Goal: Communication & Community: Share content

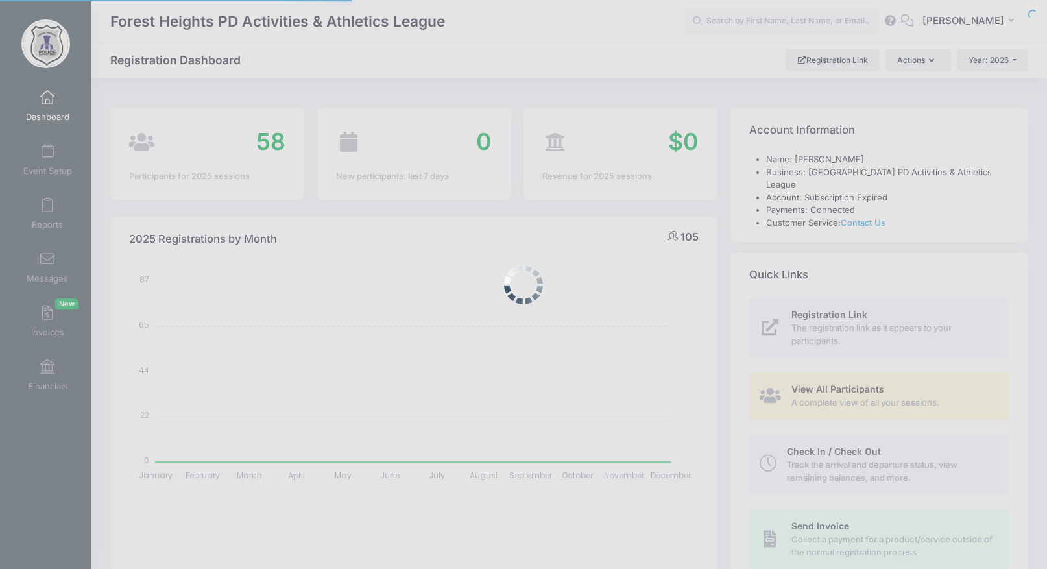
select select
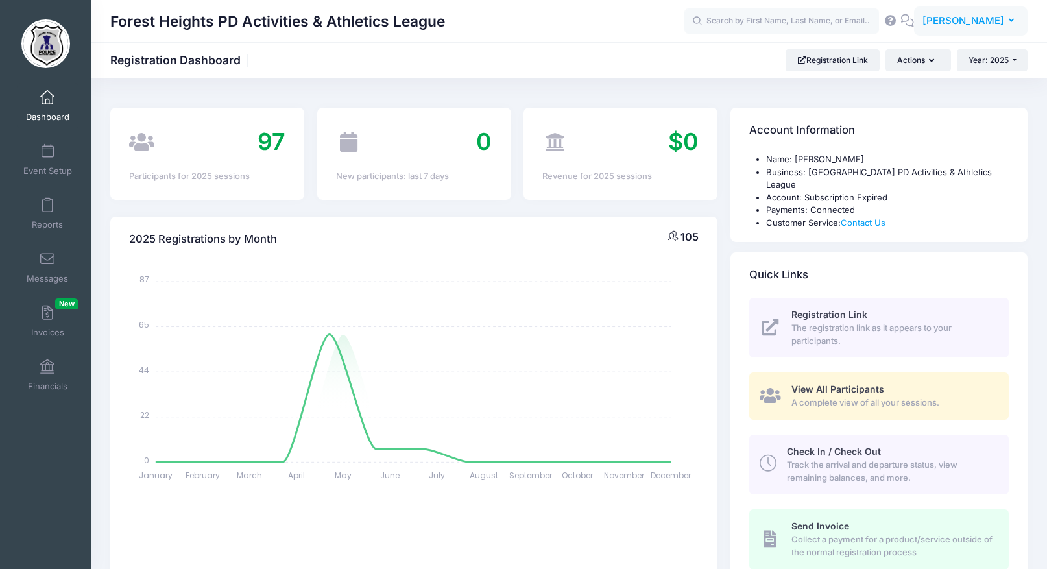
click at [968, 26] on span "[PERSON_NAME]" at bounding box center [963, 21] width 82 height 14
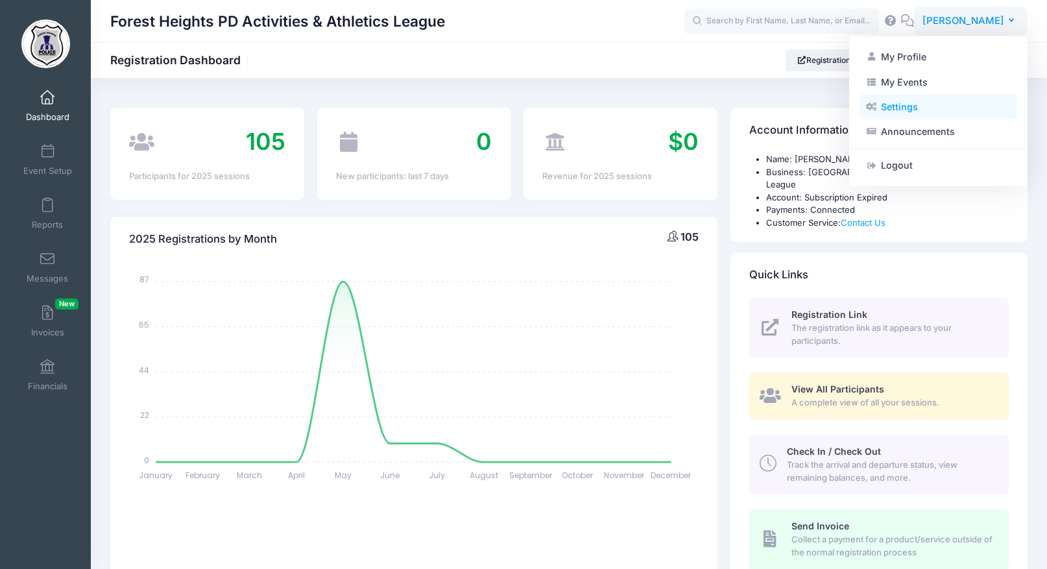
click at [943, 110] on link "Settings" at bounding box center [939, 107] width 158 height 25
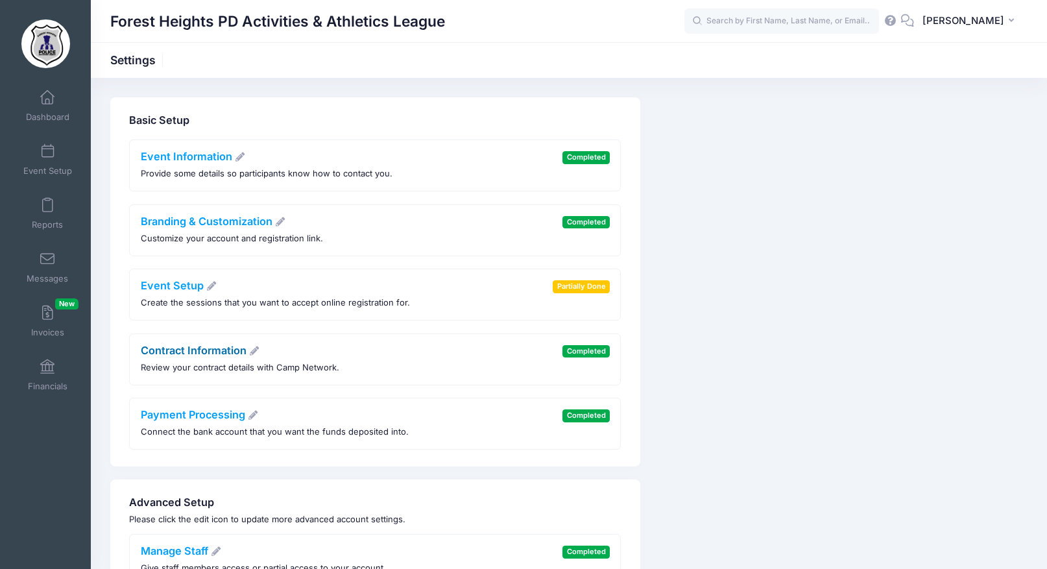
click at [206, 354] on link "Contract Information" at bounding box center [200, 350] width 119 height 13
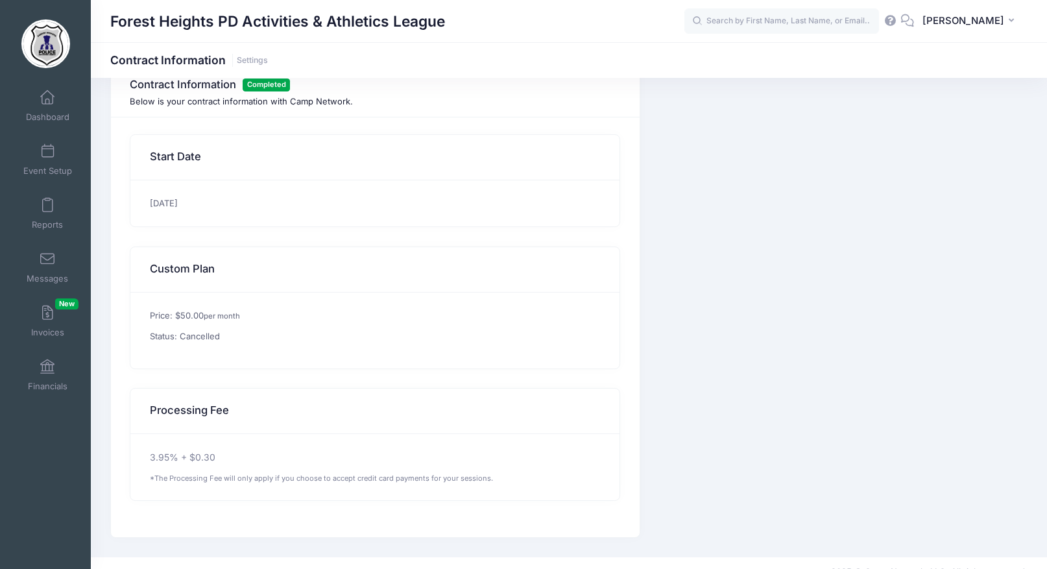
click at [205, 339] on p "Status: Cancelled" at bounding box center [376, 336] width 452 height 13
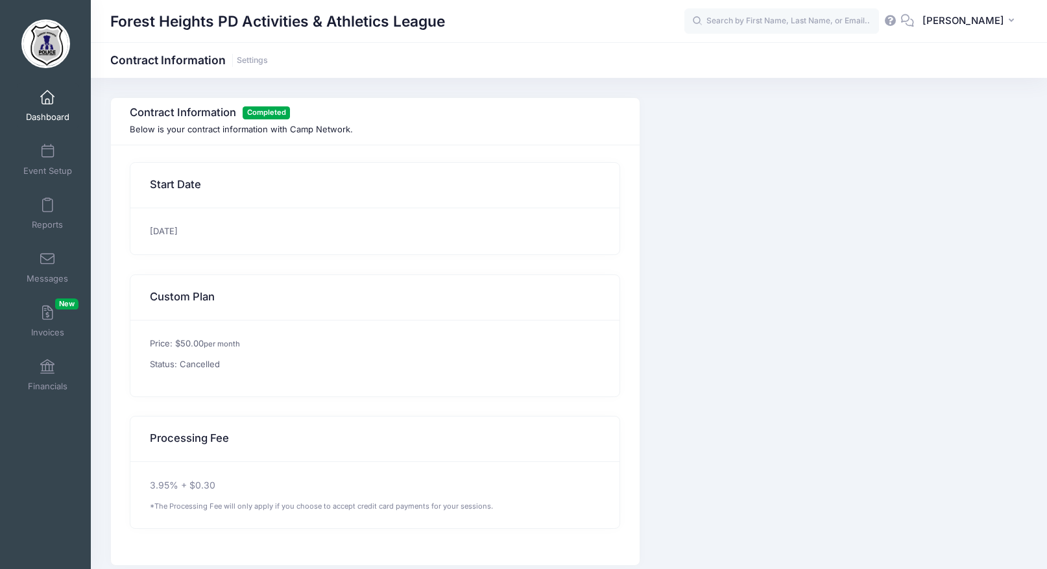
click at [60, 102] on link "Dashboard" at bounding box center [48, 105] width 62 height 45
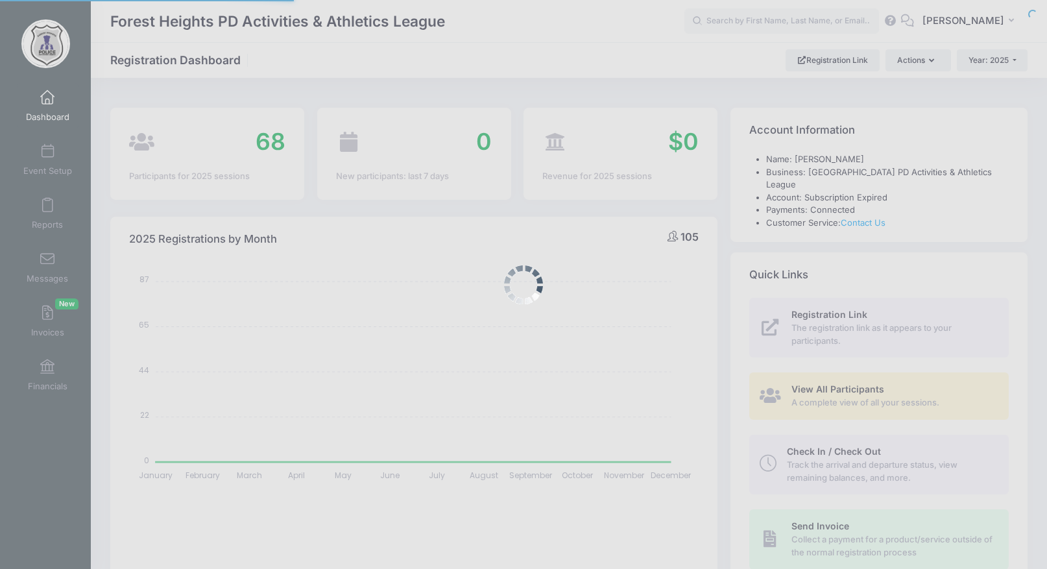
select select
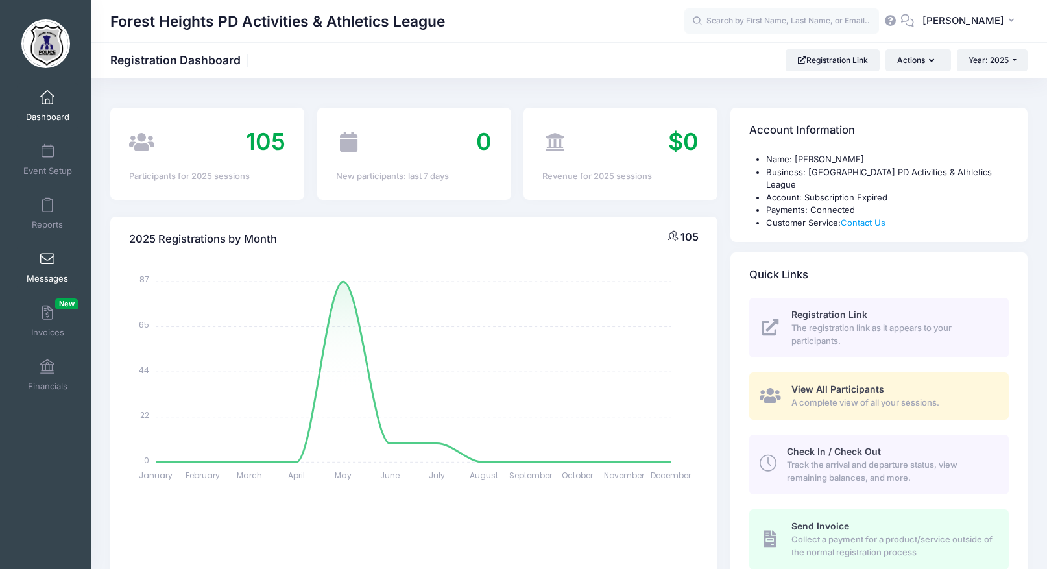
click at [51, 270] on link "Messages" at bounding box center [48, 267] width 62 height 45
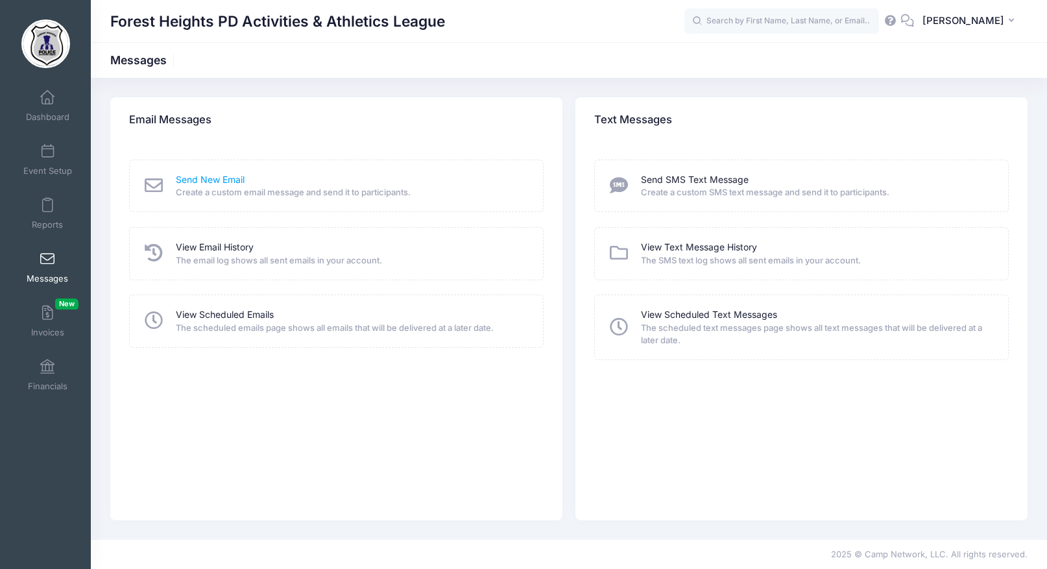
click at [223, 180] on link "Send New Email" at bounding box center [210, 180] width 69 height 14
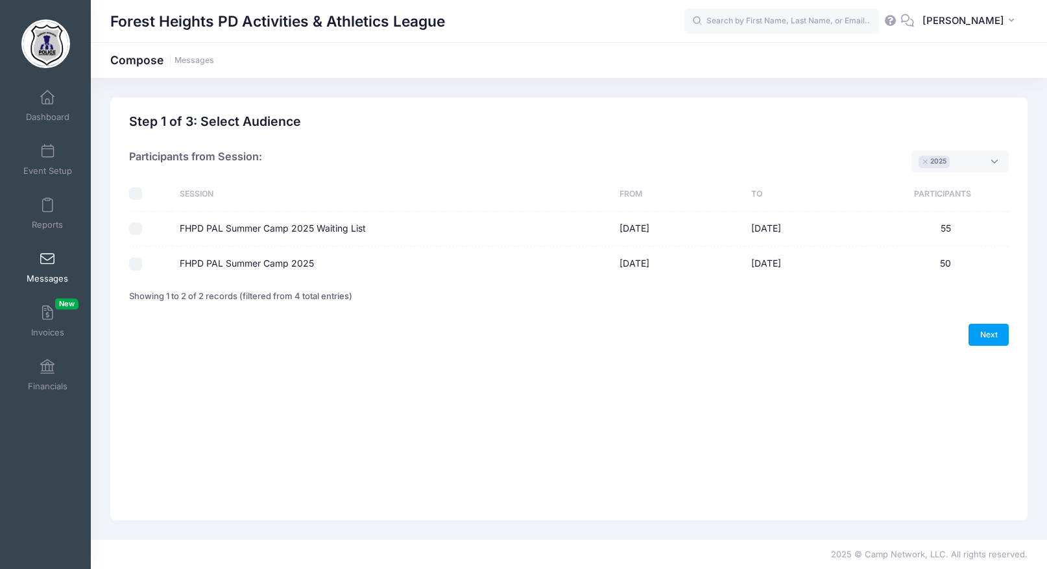
click at [132, 201] on th at bounding box center [151, 194] width 44 height 34
click at [133, 194] on input "checkbox" at bounding box center [135, 193] width 13 height 13
checkbox input "true"
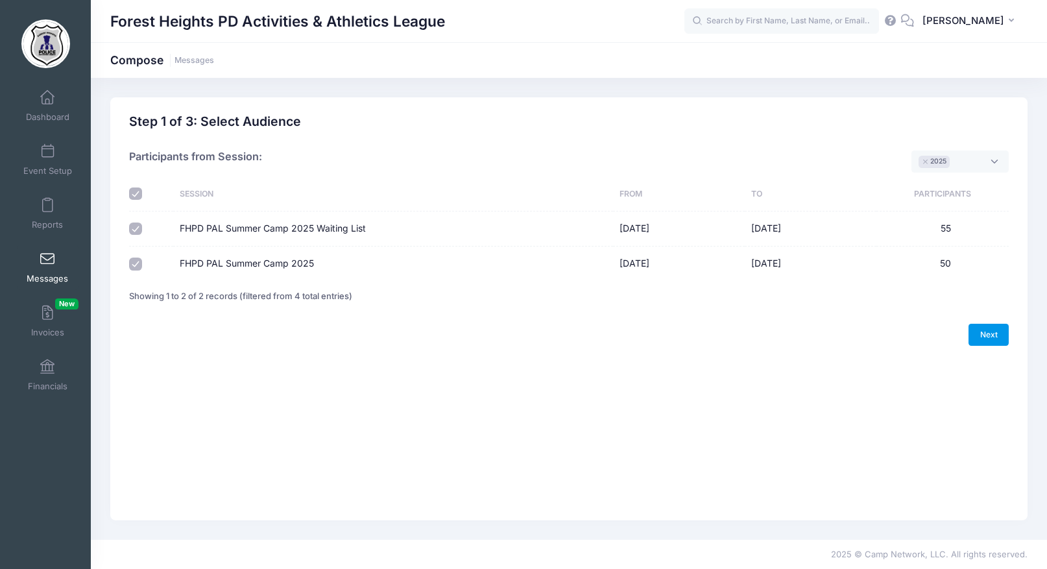
click at [989, 329] on link "Next" at bounding box center [989, 335] width 40 height 22
select select "50"
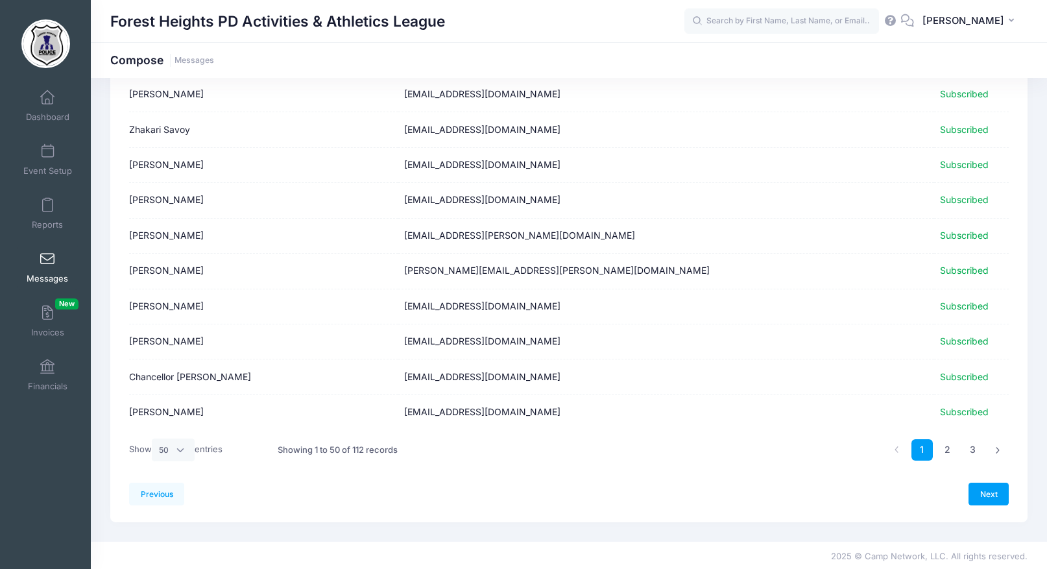
scroll to position [1532, 0]
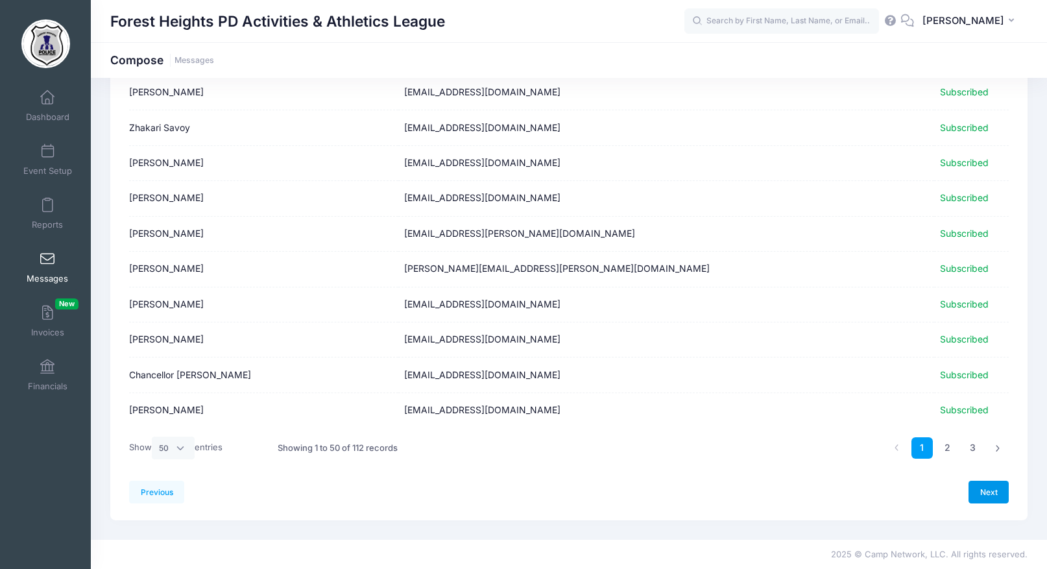
click at [992, 490] on link "Next" at bounding box center [989, 492] width 40 height 22
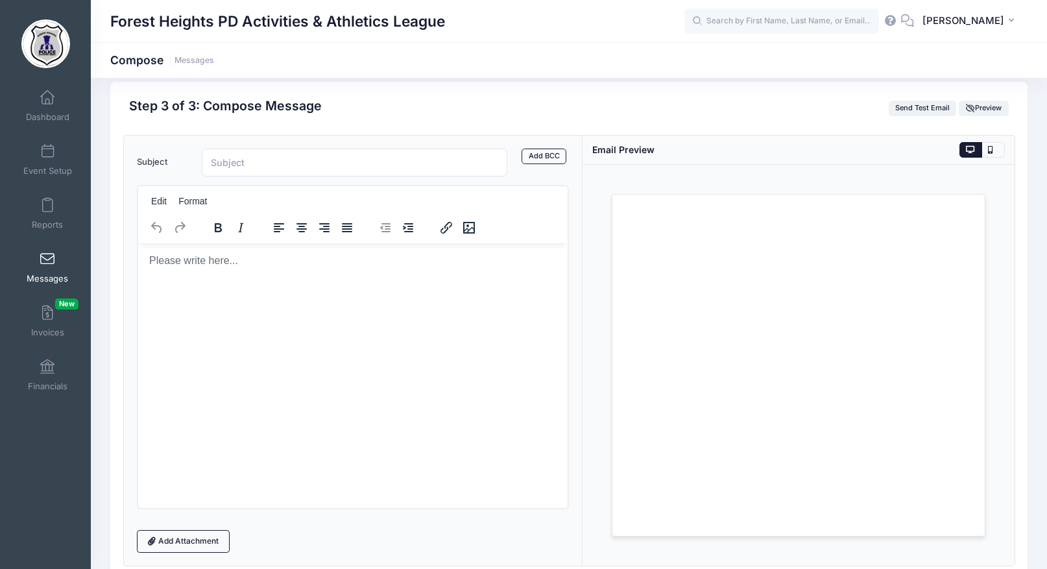
scroll to position [21, 0]
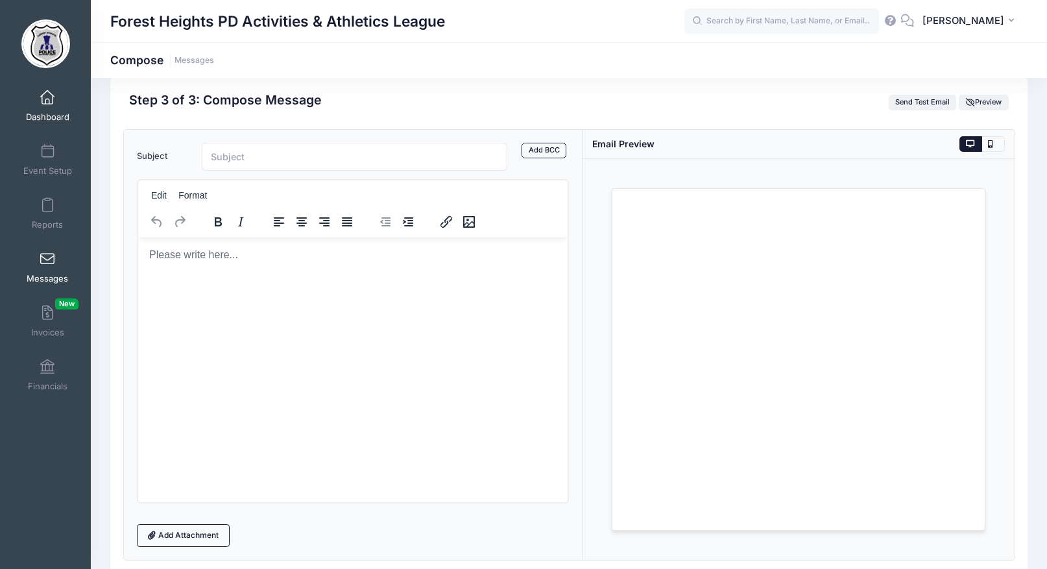
click at [38, 118] on span "Dashboard" at bounding box center [47, 117] width 43 height 11
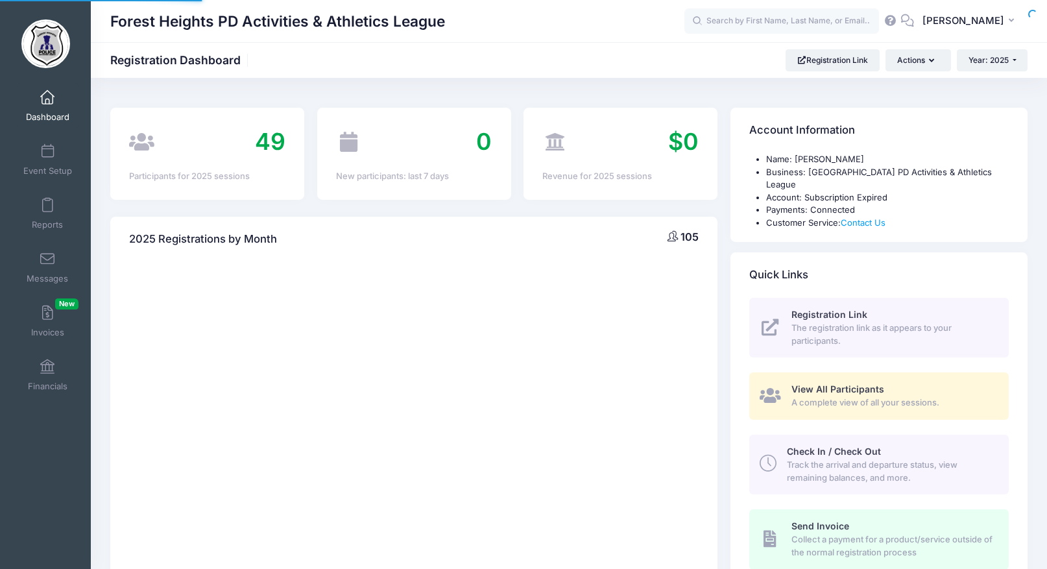
select select
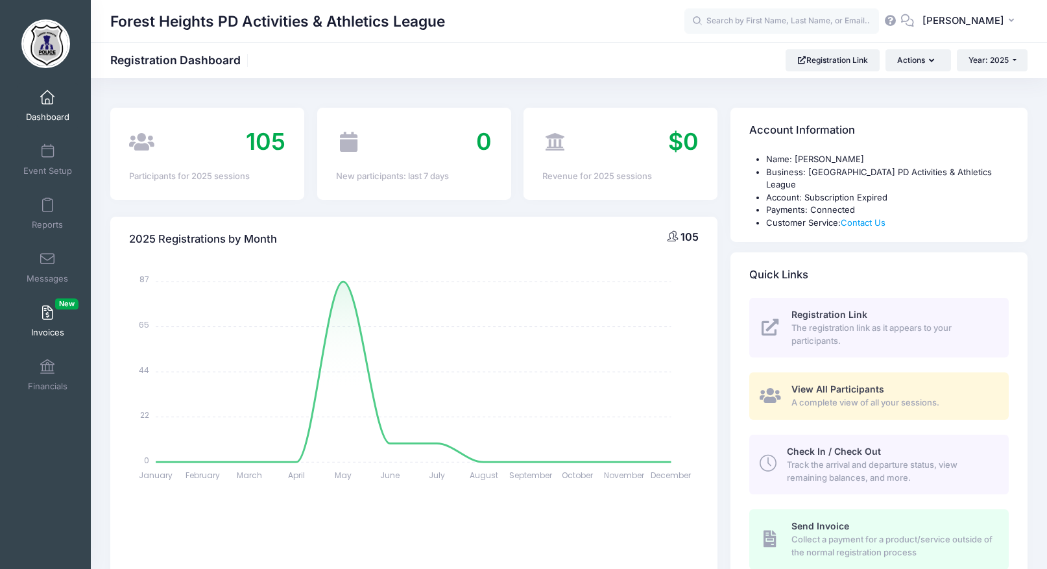
click at [56, 312] on link "Invoices New" at bounding box center [48, 320] width 62 height 45
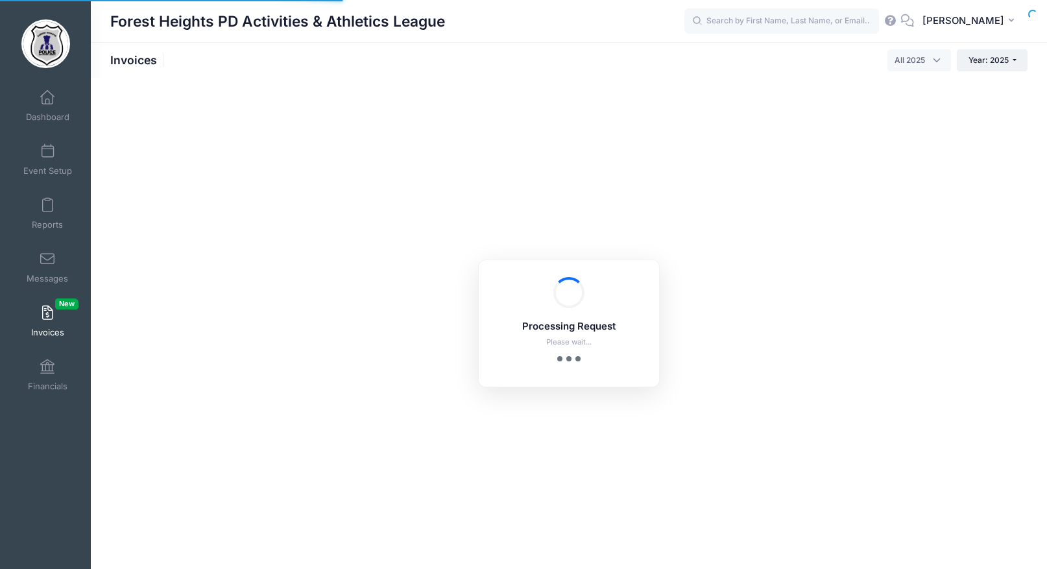
select select
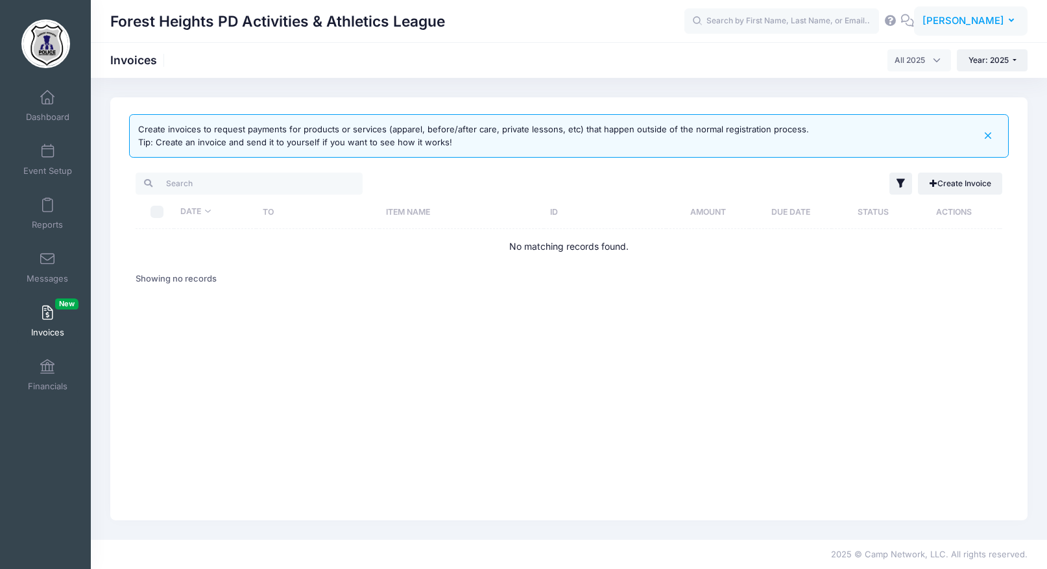
click at [969, 22] on span "[PERSON_NAME]" at bounding box center [963, 21] width 82 height 14
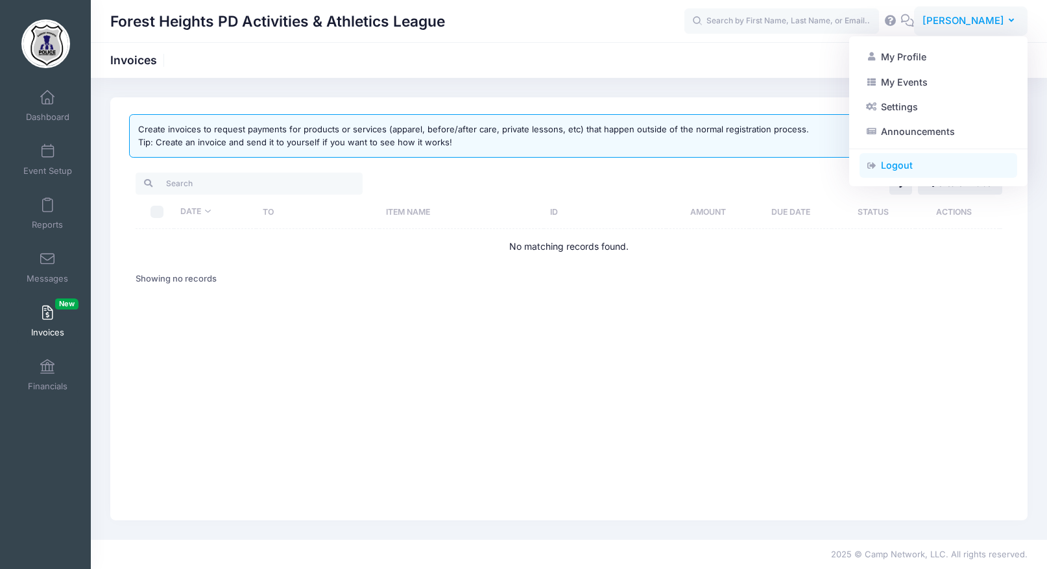
click at [934, 174] on link "Logout" at bounding box center [939, 165] width 158 height 25
